Goal: Contribute content: Contribute content

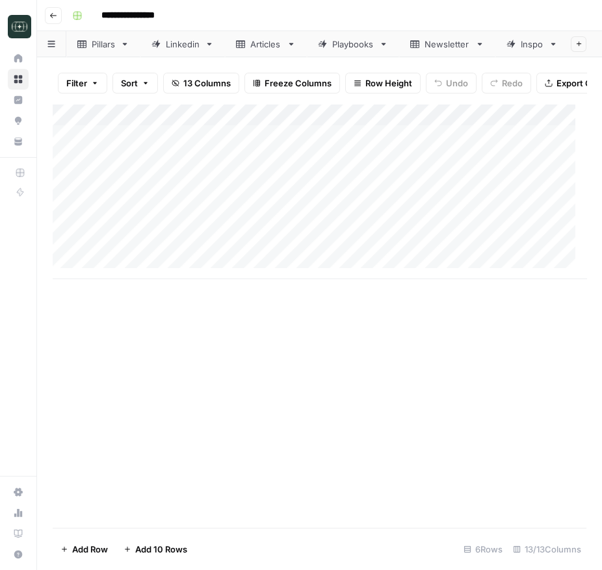
scroll to position [11, 0]
click at [122, 262] on div "Add Column" at bounding box center [319, 191] width 533 height 175
click at [127, 287] on div "Add Column" at bounding box center [319, 202] width 533 height 197
click at [122, 314] on div "Add Column" at bounding box center [319, 214] width 533 height 220
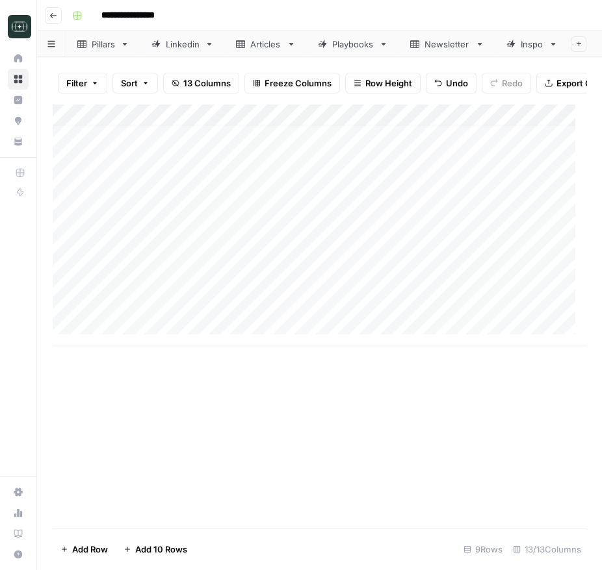
click at [262, 272] on div "Add Column" at bounding box center [319, 225] width 533 height 242
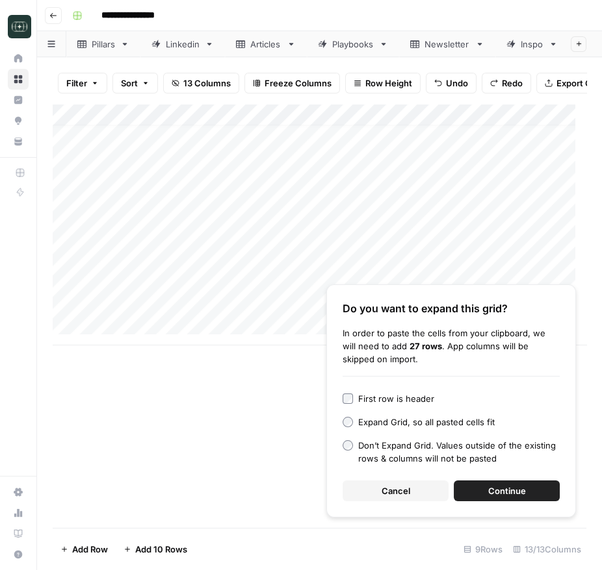
click at [389, 494] on span "Cancel" at bounding box center [395, 491] width 29 height 13
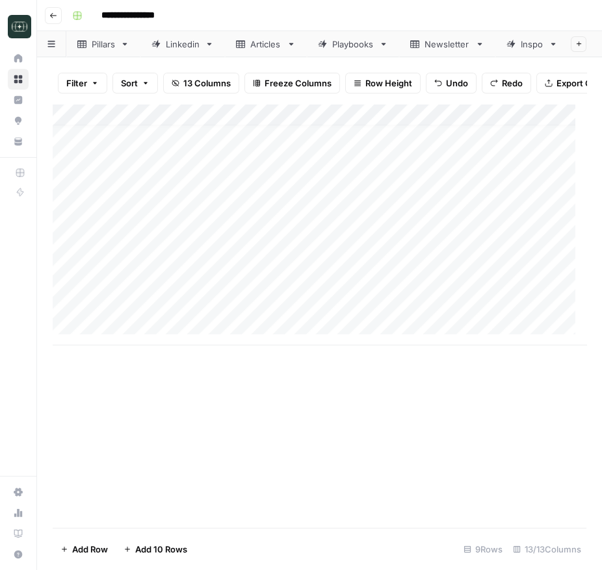
click at [264, 263] on div "Add Column" at bounding box center [319, 225] width 533 height 242
click at [265, 263] on div "Add Column" at bounding box center [319, 225] width 533 height 242
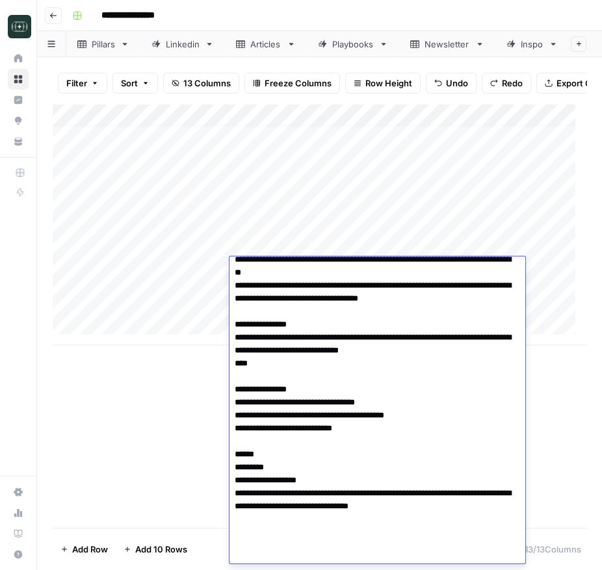
scroll to position [259, 0]
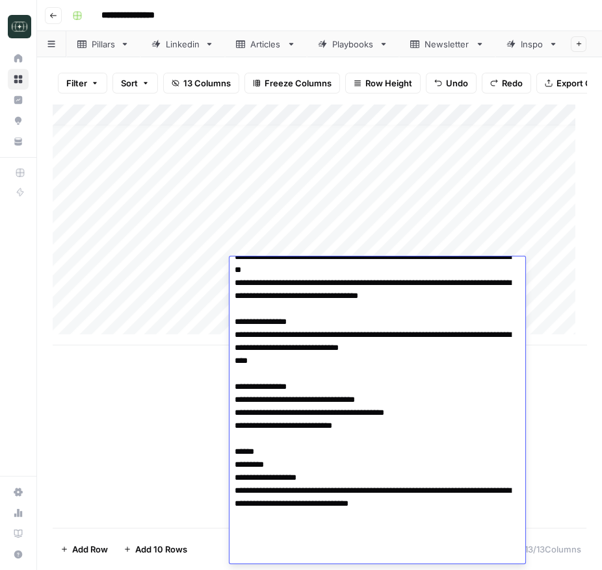
drag, startPoint x: 274, startPoint y: 511, endPoint x: 234, endPoint y: 503, distance: 40.9
click at [234, 503] on textarea at bounding box center [371, 283] width 285 height 564
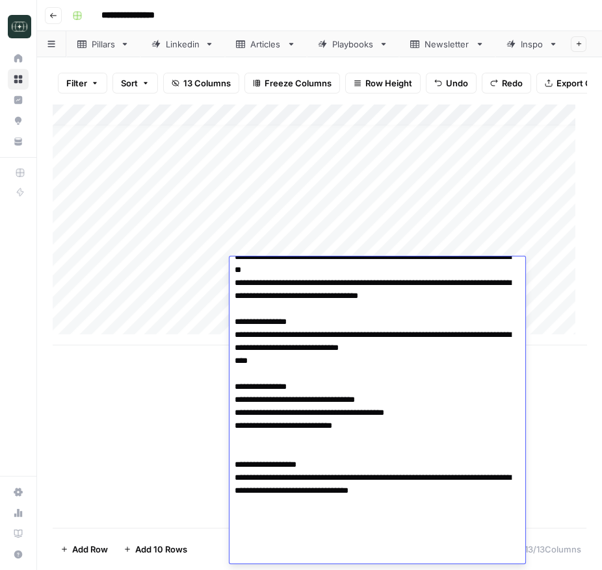
scroll to position [233, 0]
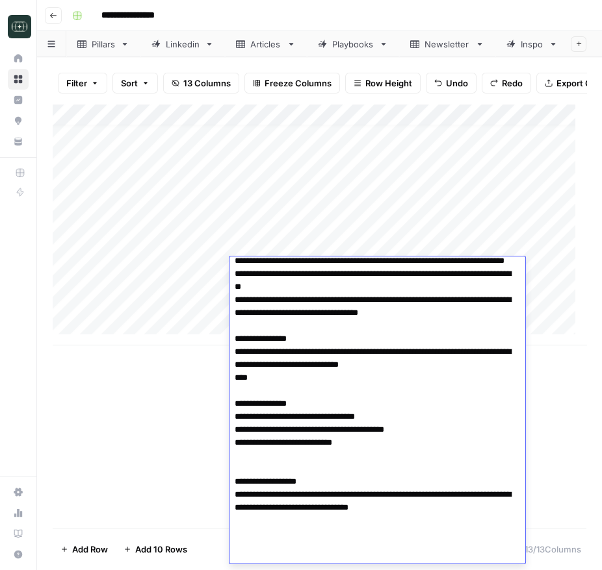
type textarea "**********"
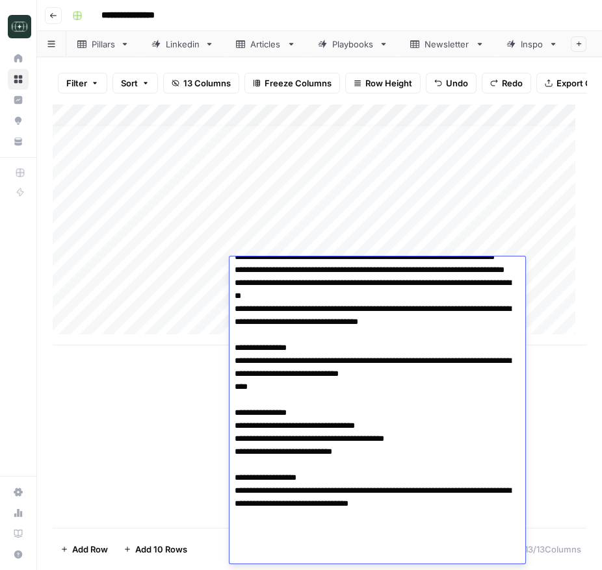
click at [555, 462] on div "Add Column" at bounding box center [319, 316] width 533 height 424
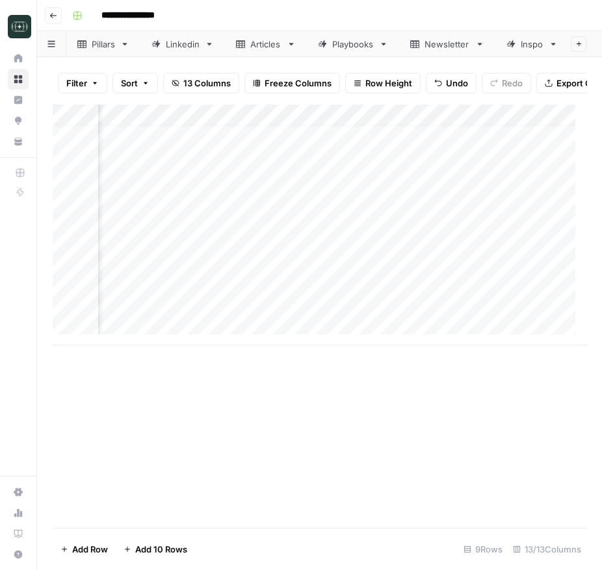
scroll to position [11, 295]
click at [268, 262] on div "Add Column" at bounding box center [319, 225] width 533 height 242
click at [273, 266] on div "Add Column" at bounding box center [319, 225] width 533 height 242
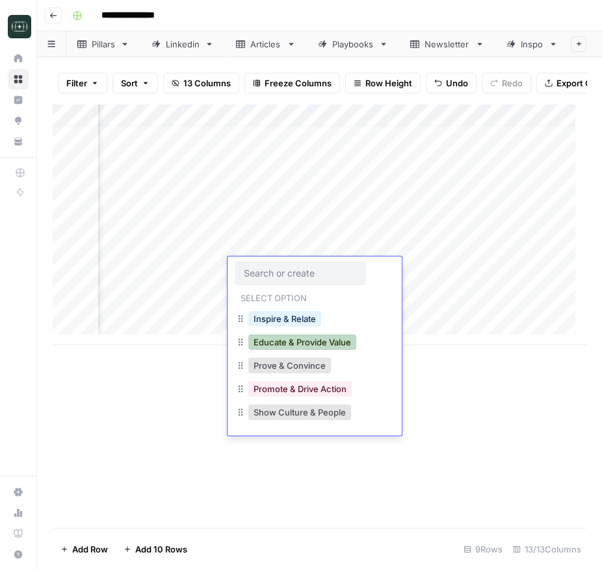
click at [288, 344] on button "Educate & Provide Value" at bounding box center [302, 343] width 108 height 16
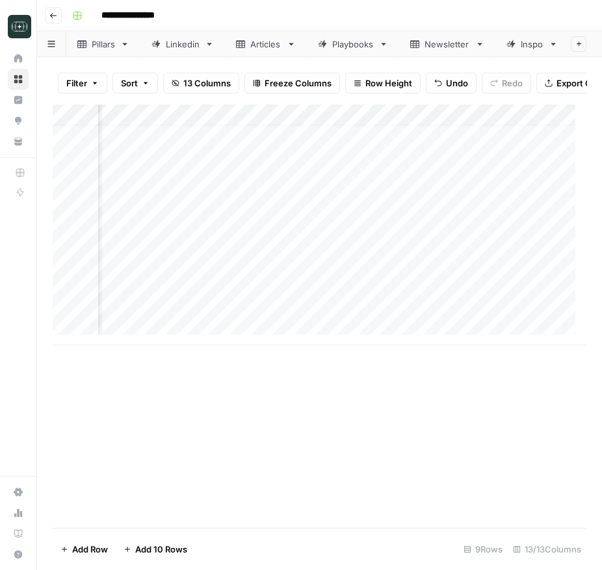
click at [461, 275] on div "Add Column" at bounding box center [319, 225] width 533 height 242
click at [459, 272] on div "Add Column" at bounding box center [319, 225] width 533 height 242
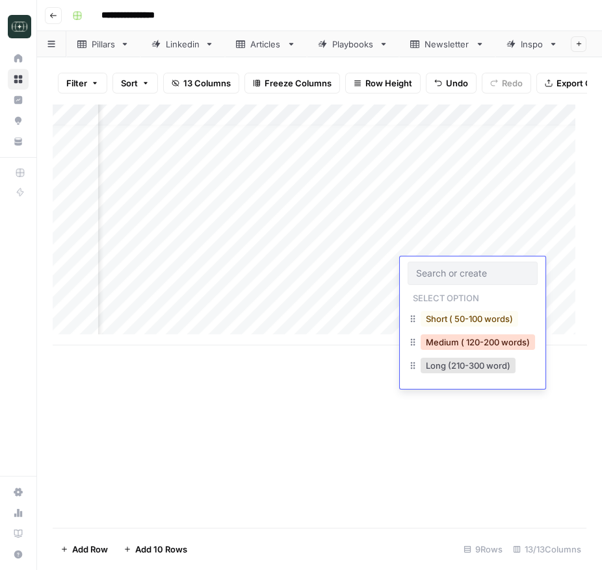
click at [449, 342] on button "Medium ( 120-200 words)" at bounding box center [477, 343] width 114 height 16
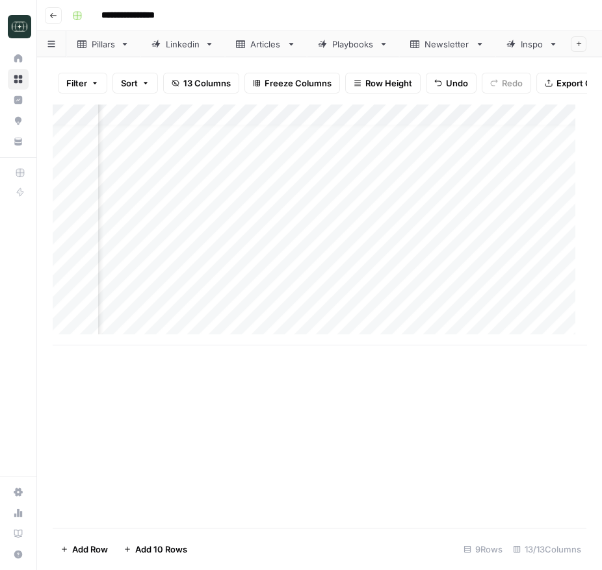
scroll to position [11, 566]
click at [325, 272] on div "Add Column" at bounding box center [319, 225] width 533 height 242
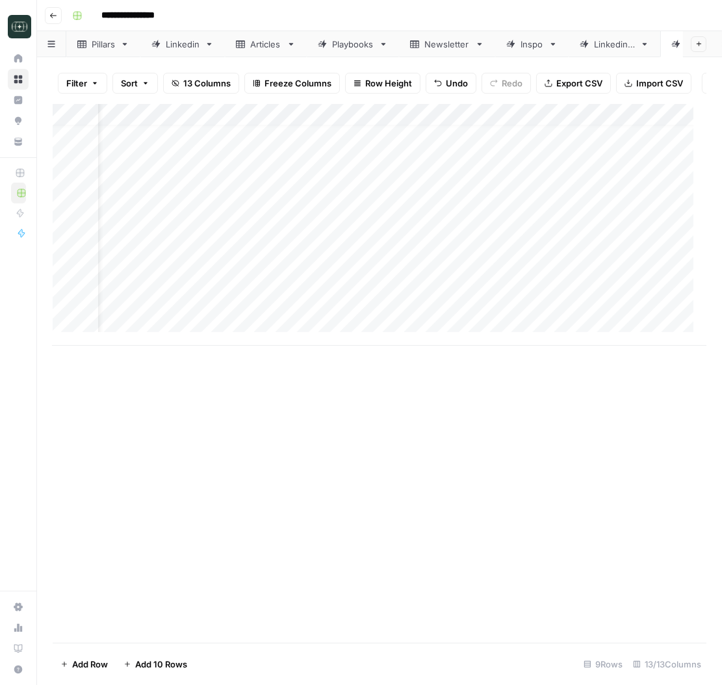
click at [245, 287] on div "Add Column" at bounding box center [380, 225] width 654 height 242
type textarea "**********"
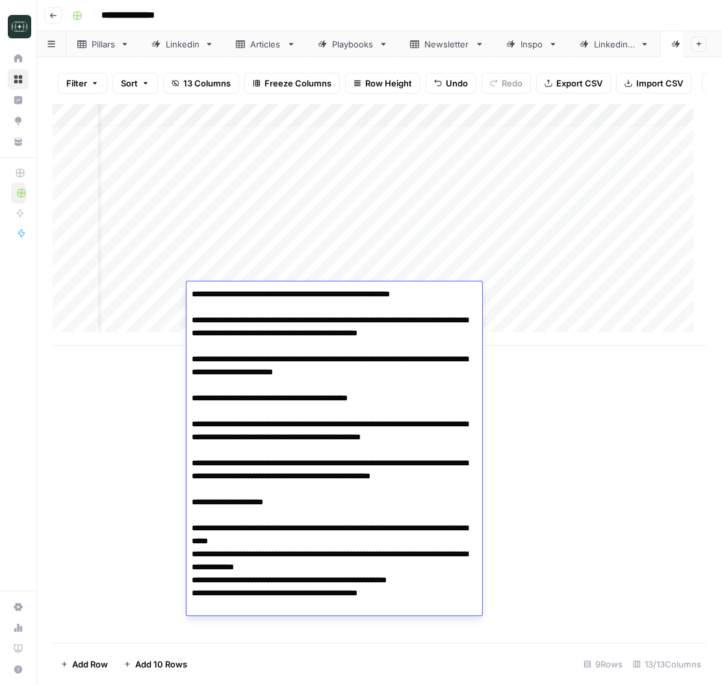
click at [511, 288] on div "Add Column" at bounding box center [380, 225] width 654 height 242
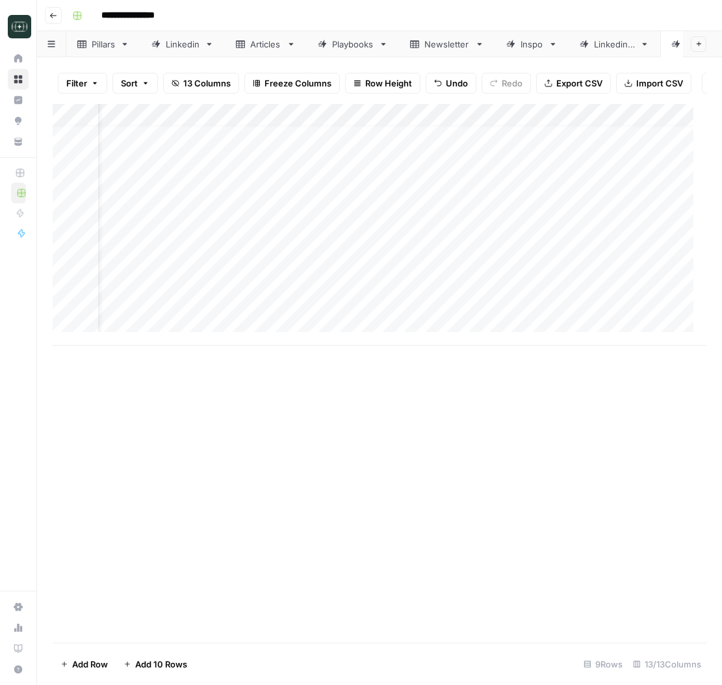
click at [510, 290] on div "Add Column" at bounding box center [380, 225] width 654 height 242
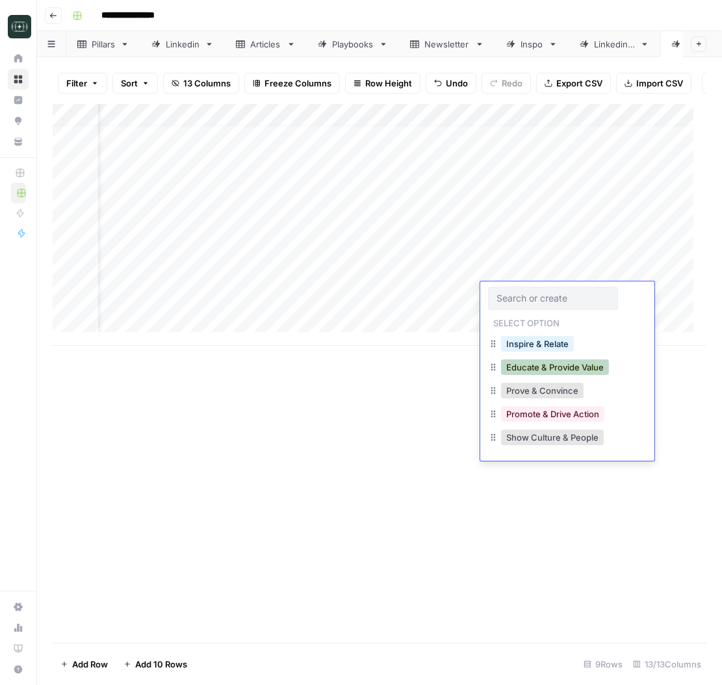
click at [536, 361] on button "Educate & Provide Value" at bounding box center [555, 367] width 108 height 16
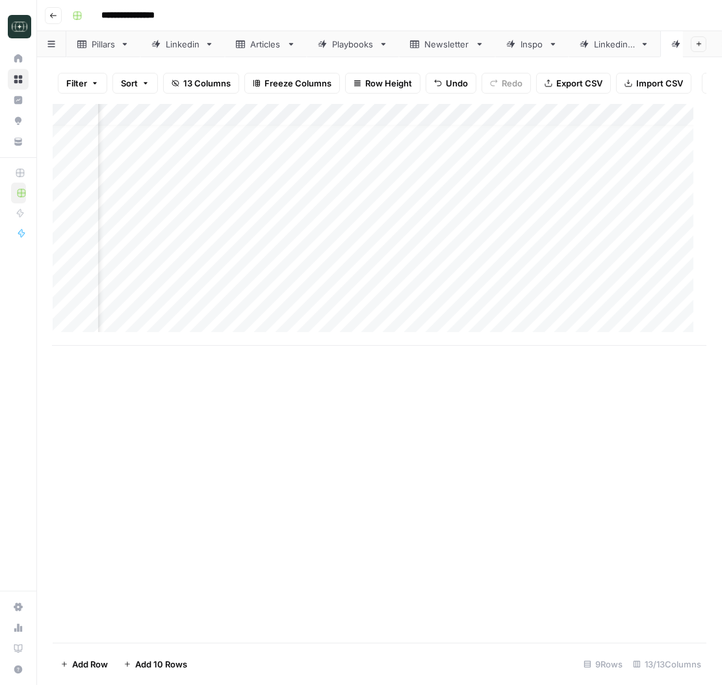
scroll to position [11, 45]
click at [277, 268] on div "Add Column" at bounding box center [380, 225] width 654 height 242
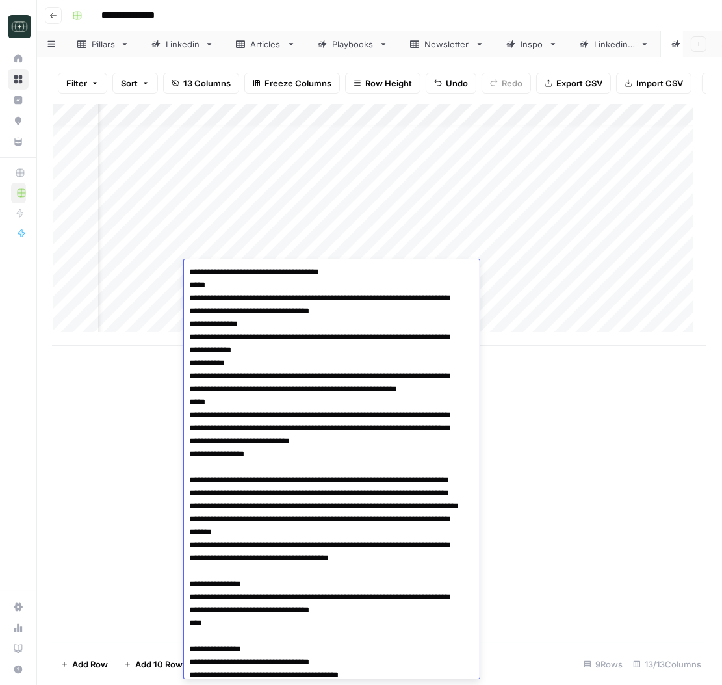
scroll to position [123, 0]
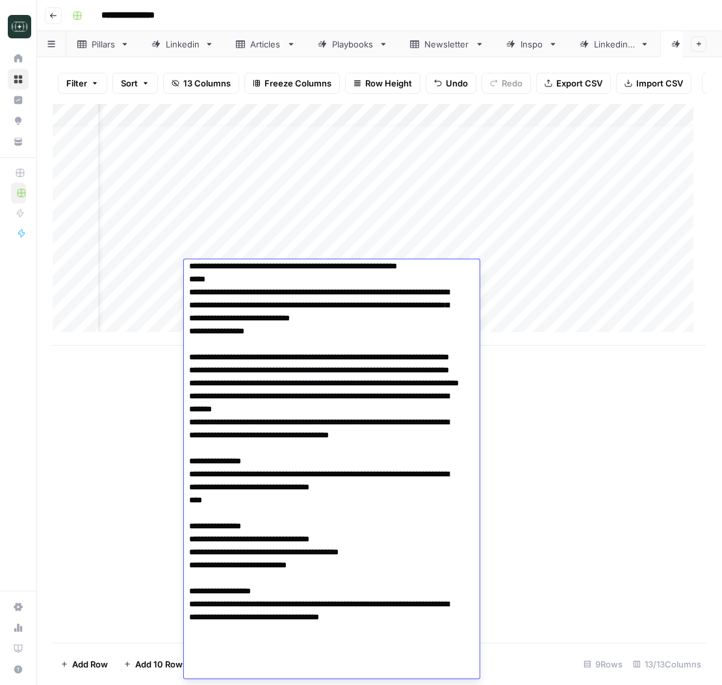
click at [277, 268] on textarea at bounding box center [325, 409] width 282 height 538
click at [570, 394] on div "Add Column" at bounding box center [380, 373] width 654 height 539
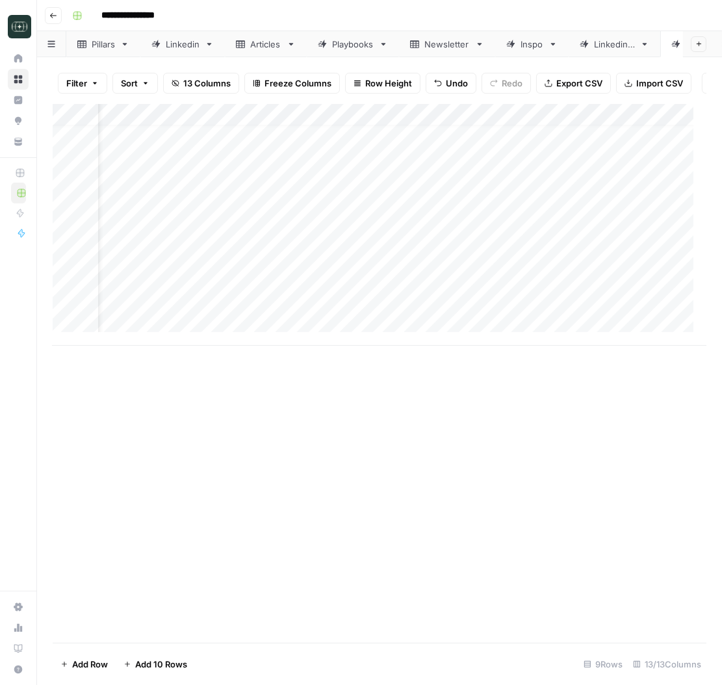
click at [276, 313] on div "Add Column" at bounding box center [380, 225] width 654 height 242
click at [275, 313] on div "Add Column" at bounding box center [380, 225] width 654 height 242
type textarea "**********"
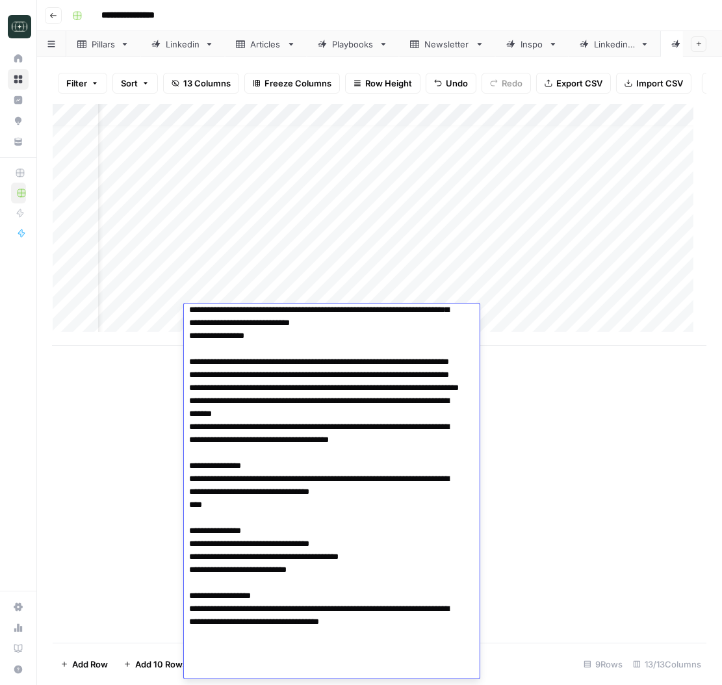
click at [515, 309] on div "Add Column" at bounding box center [380, 225] width 654 height 242
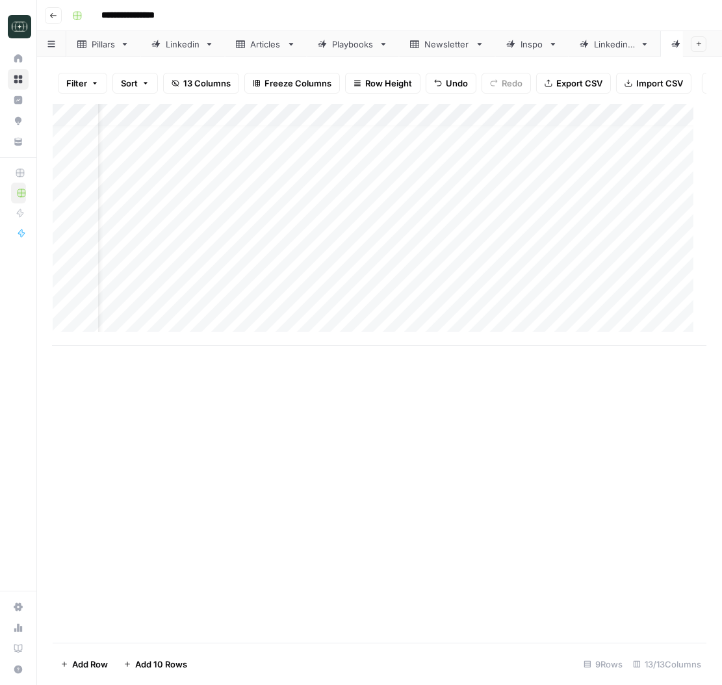
click at [516, 309] on div "Add Column" at bounding box center [380, 225] width 654 height 242
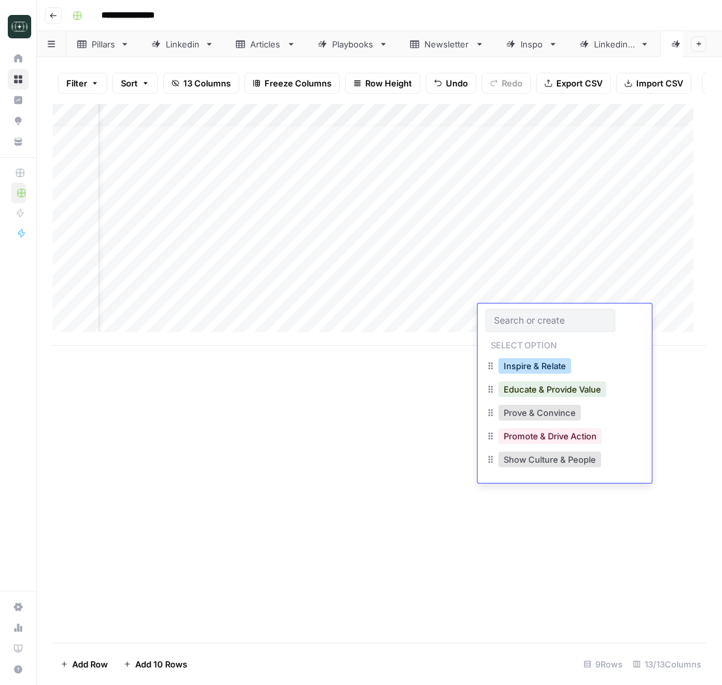
click at [518, 367] on button "Inspire & Relate" at bounding box center [534, 366] width 73 height 16
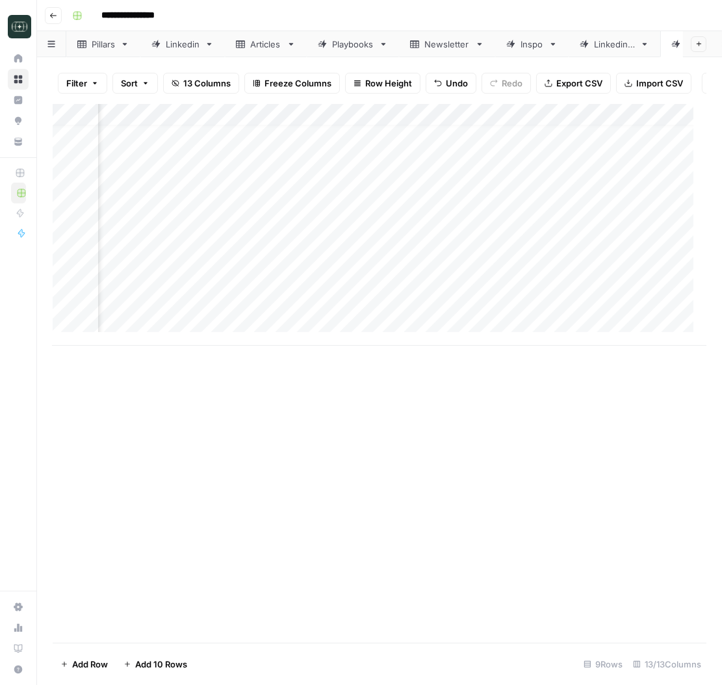
scroll to position [11, 362]
click at [379, 295] on div "Add Column" at bounding box center [380, 225] width 654 height 242
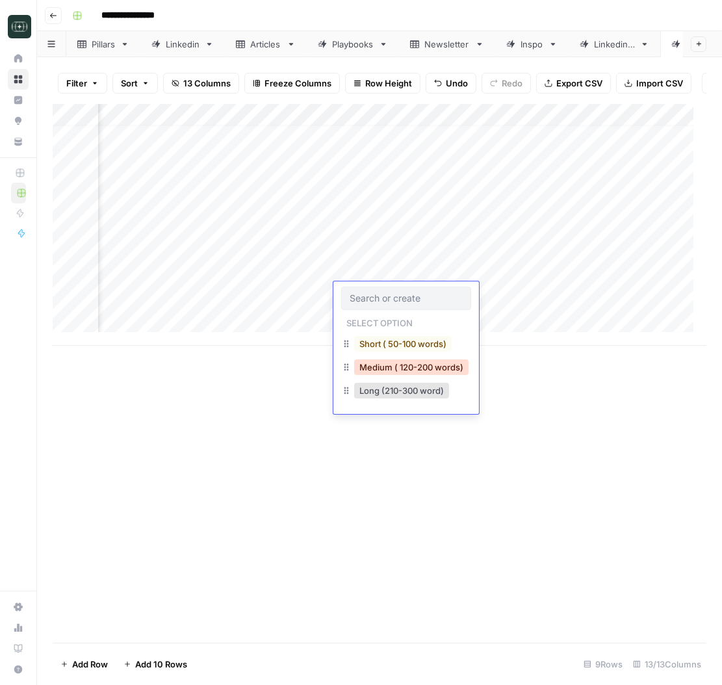
click at [388, 372] on button "Medium ( 120-200 words)" at bounding box center [411, 367] width 114 height 16
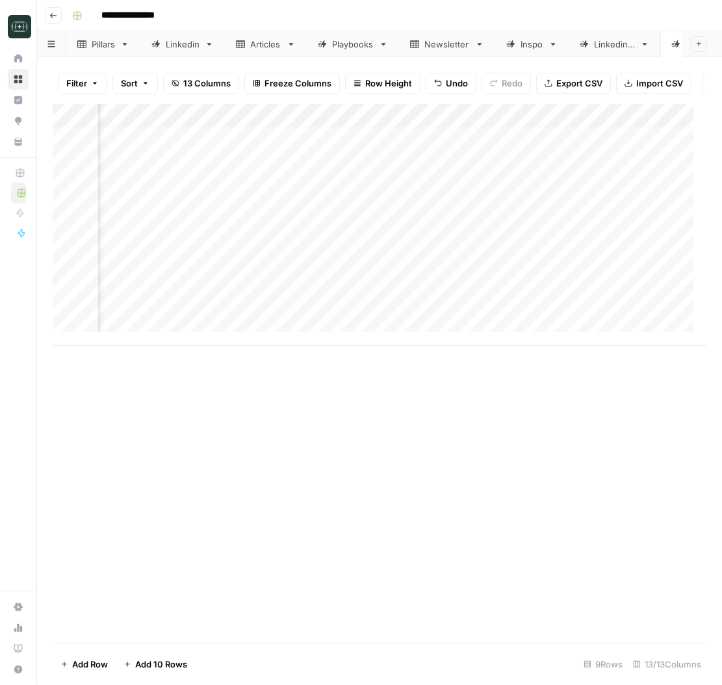
click at [386, 323] on div "Add Column" at bounding box center [380, 225] width 654 height 242
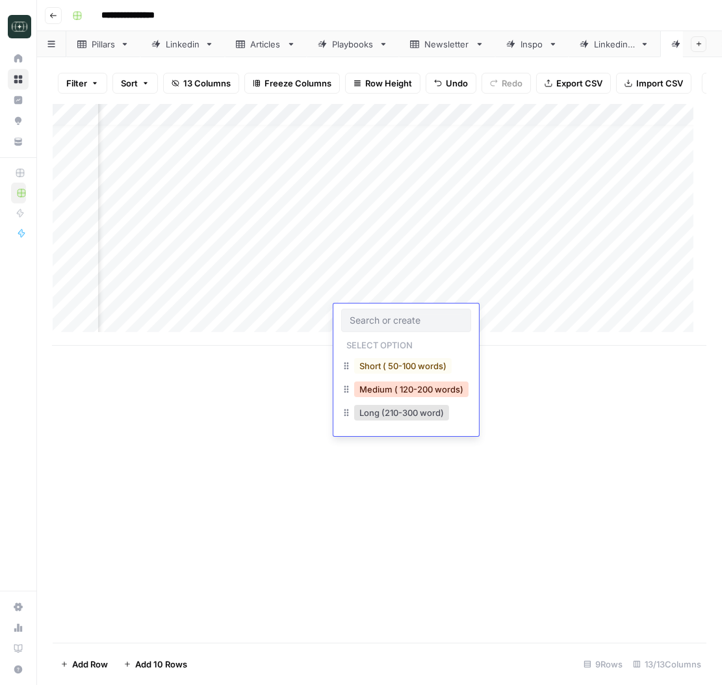
click at [399, 394] on button "Medium ( 120-200 words)" at bounding box center [411, 389] width 114 height 16
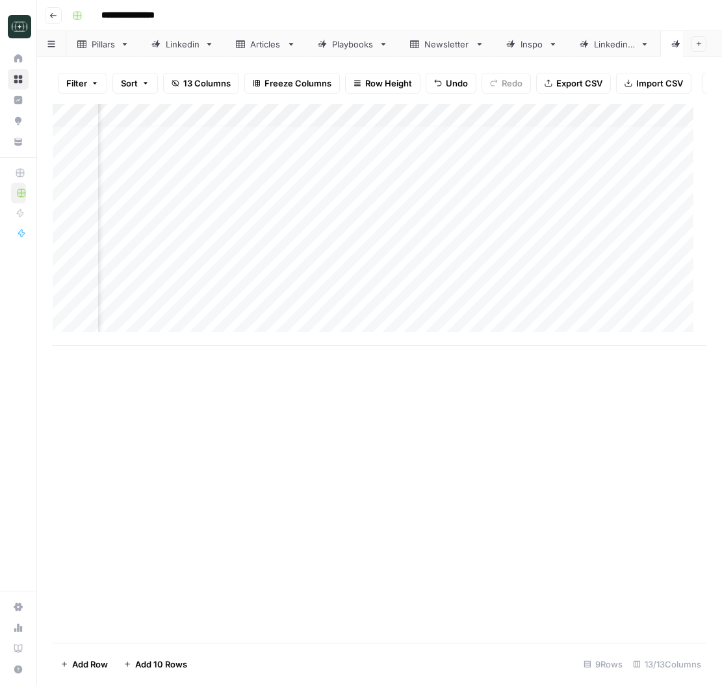
click at [483, 297] on div "Add Column" at bounding box center [380, 225] width 654 height 242
click at [521, 287] on div "Add Column" at bounding box center [380, 225] width 654 height 242
click at [531, 312] on div "Add Column" at bounding box center [380, 225] width 654 height 242
click at [134, 336] on div "Add Column" at bounding box center [380, 225] width 654 height 242
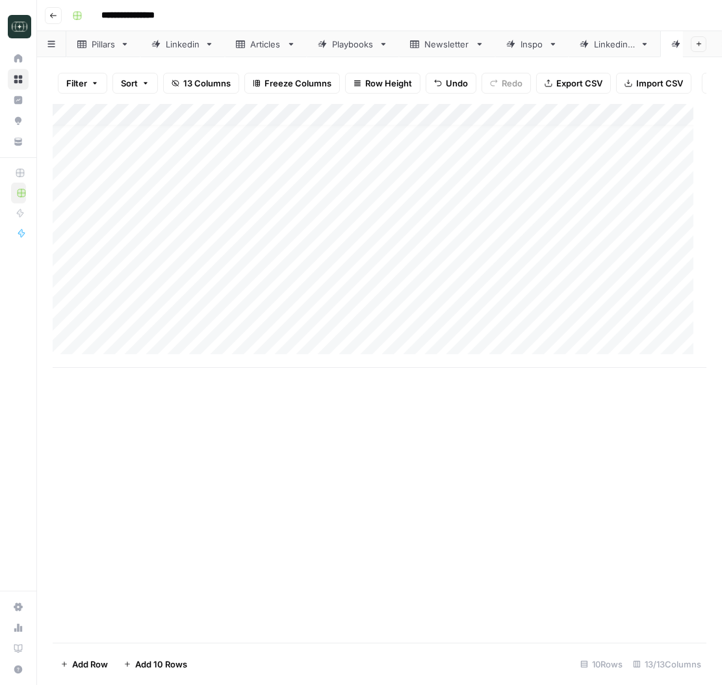
click at [313, 341] on div "Add Column" at bounding box center [380, 236] width 654 height 264
type textarea "**********"
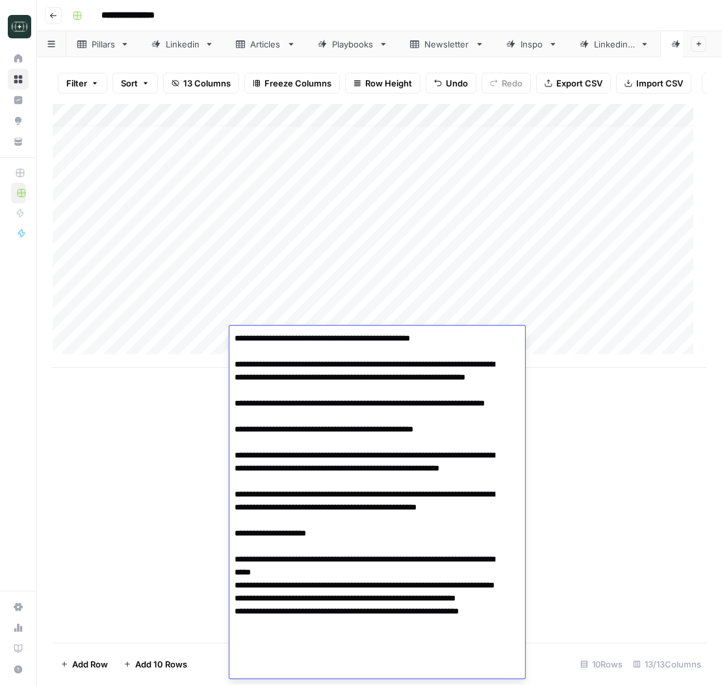
scroll to position [15, 0]
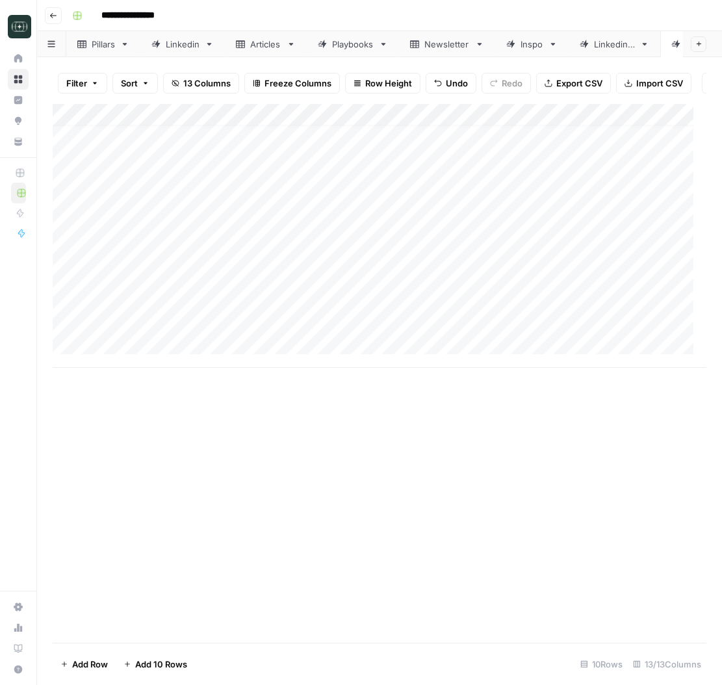
click at [567, 405] on div "Add Column" at bounding box center [380, 373] width 654 height 539
click at [572, 344] on div "Add Column" at bounding box center [380, 236] width 654 height 264
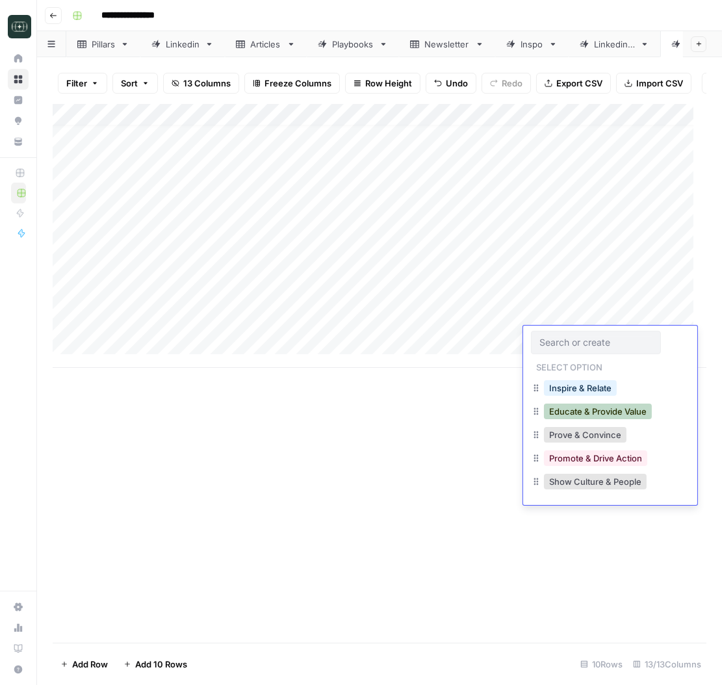
click at [570, 411] on button "Educate & Provide Value" at bounding box center [598, 411] width 108 height 16
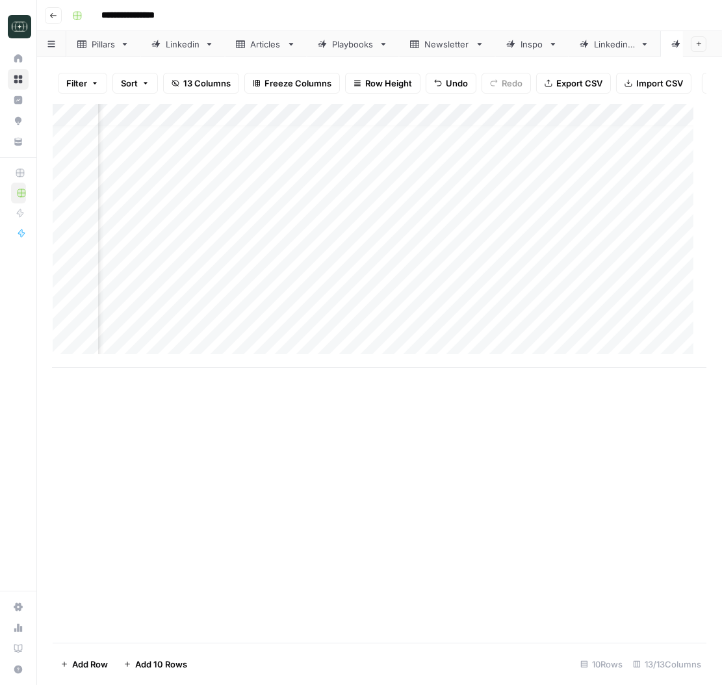
scroll to position [11, 387]
click at [337, 336] on div "Add Column" at bounding box center [380, 236] width 654 height 264
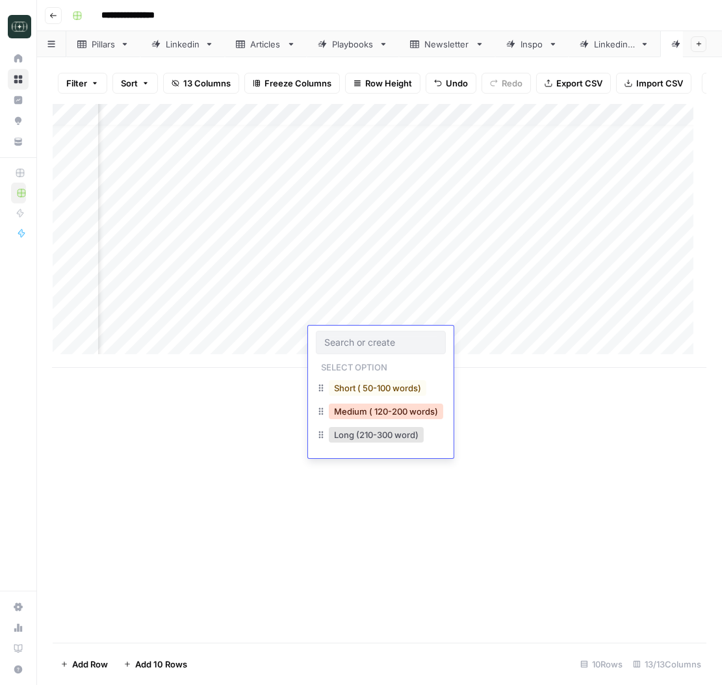
click at [366, 409] on button "Medium ( 120-200 words)" at bounding box center [386, 411] width 114 height 16
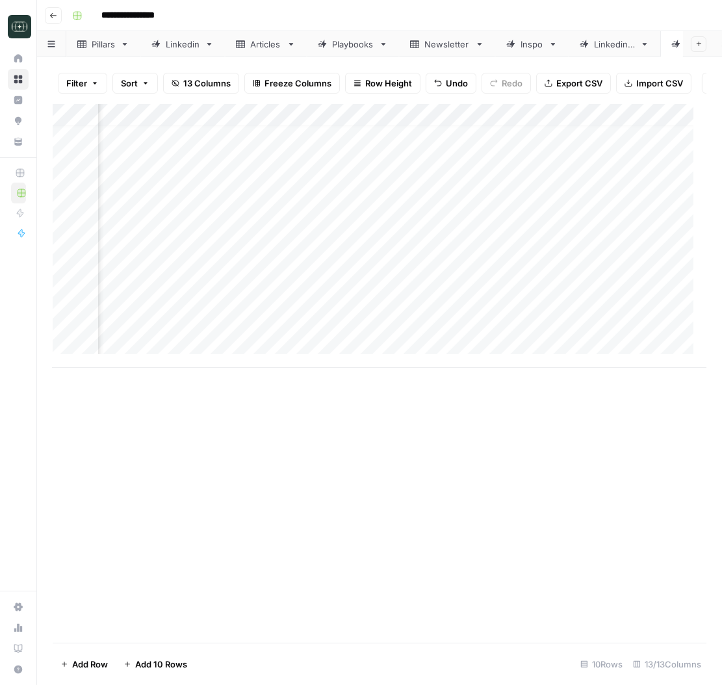
click at [481, 337] on div "Add Column" at bounding box center [380, 236] width 654 height 264
click at [285, 277] on div "Add Column" at bounding box center [380, 236] width 654 height 264
click at [429, 267] on div "Add Column" at bounding box center [380, 236] width 654 height 264
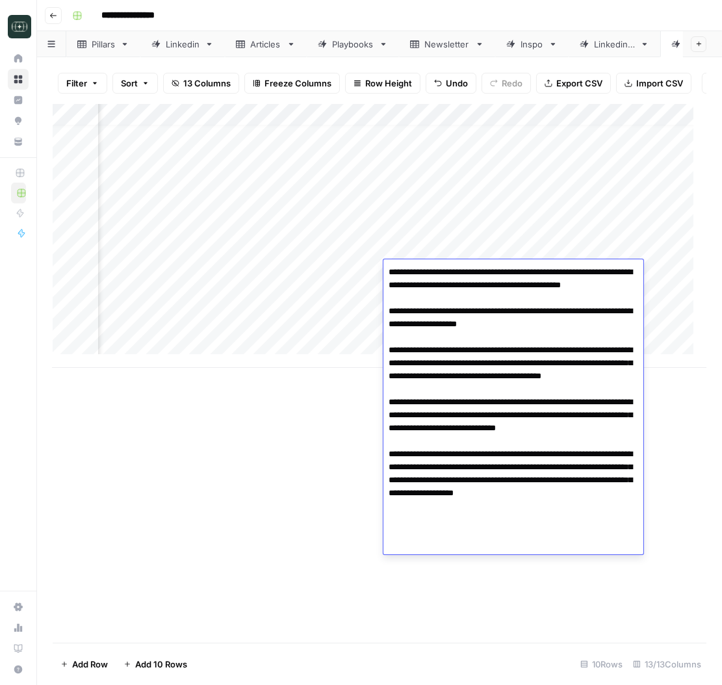
click at [475, 445] on textarea "**********" at bounding box center [513, 408] width 260 height 291
click at [192, 486] on div "Add Column" at bounding box center [380, 373] width 654 height 539
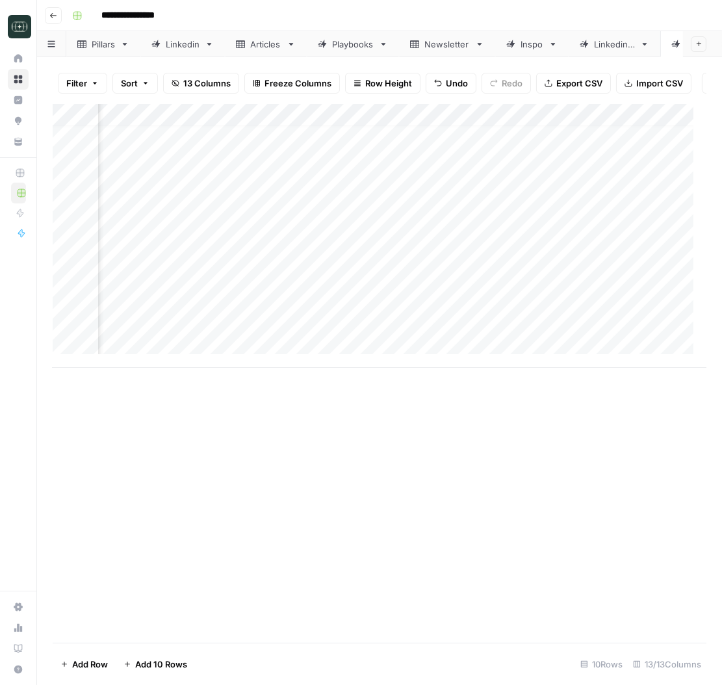
scroll to position [11, 542]
click at [467, 312] on div "Add Column" at bounding box center [380, 236] width 654 height 264
click at [467, 313] on div "Add Column" at bounding box center [380, 236] width 654 height 264
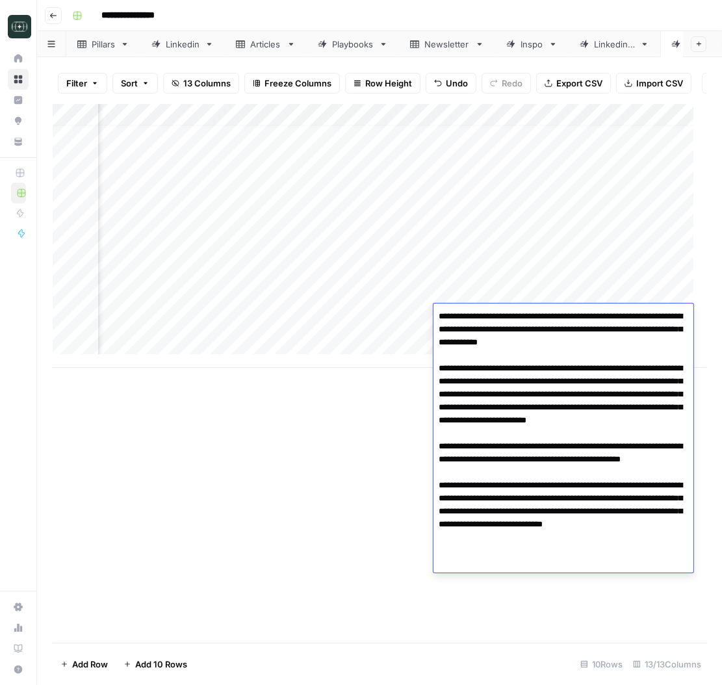
click at [394, 445] on div "Add Column" at bounding box center [380, 373] width 654 height 539
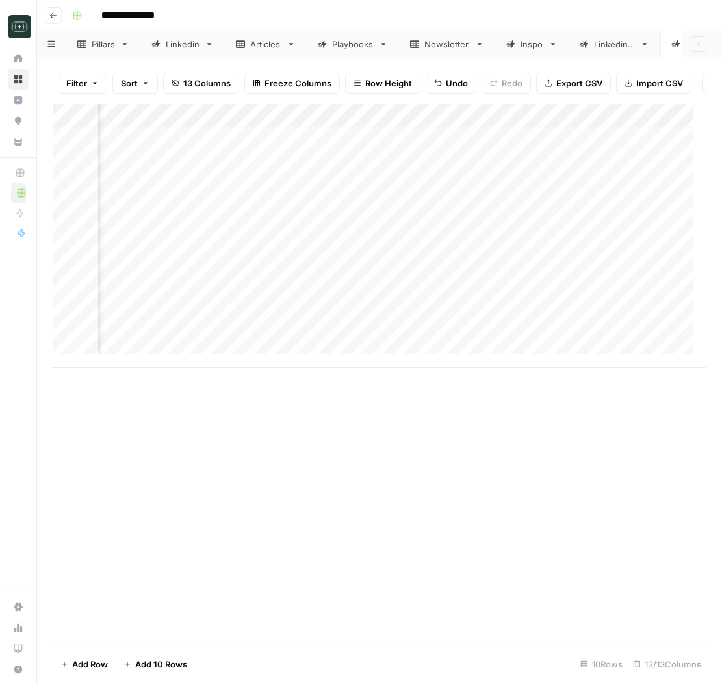
scroll to position [11, 622]
click at [405, 288] on div "Add Column" at bounding box center [380, 236] width 654 height 264
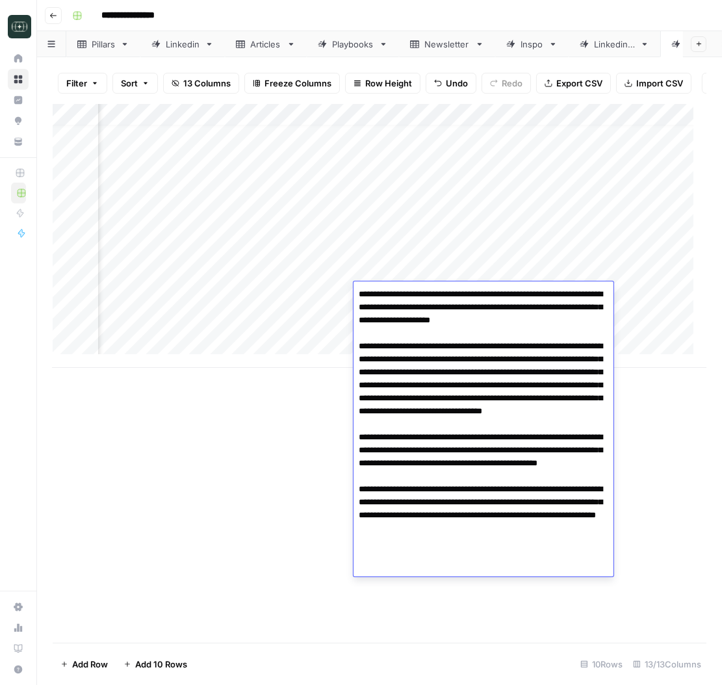
click at [468, 379] on textarea "**********" at bounding box center [483, 424] width 260 height 278
click at [468, 390] on textarea "**********" at bounding box center [483, 424] width 260 height 278
click at [515, 470] on textarea "**********" at bounding box center [483, 424] width 260 height 278
